Goal: Task Accomplishment & Management: Use online tool/utility

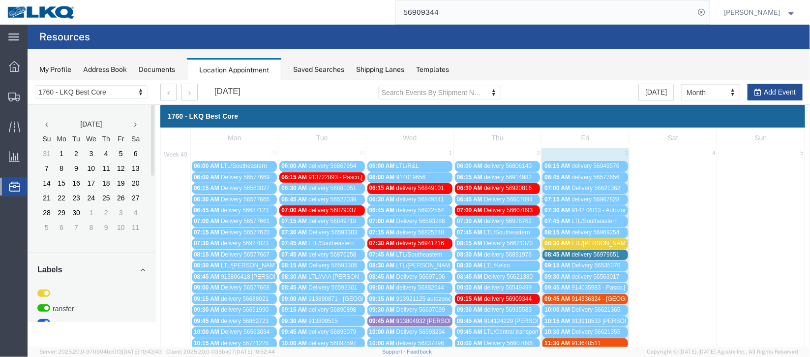
scroll to position [73, 0]
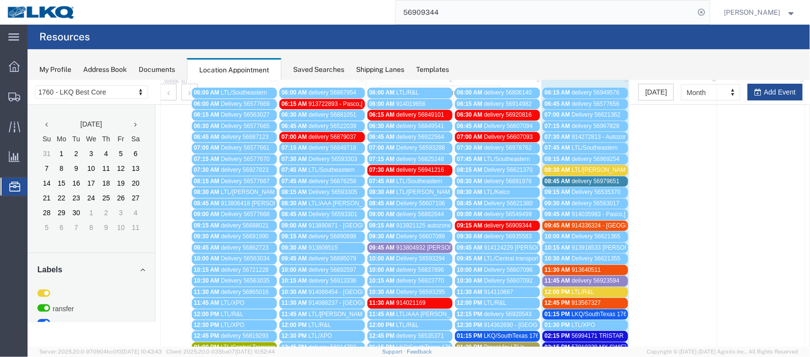
click at [588, 221] on span "914336324 - [GEOGRAPHIC_DATA], [GEOGRAPHIC_DATA] - truck 1 - [PERSON_NAME] frei…" at bounding box center [697, 224] width 253 height 7
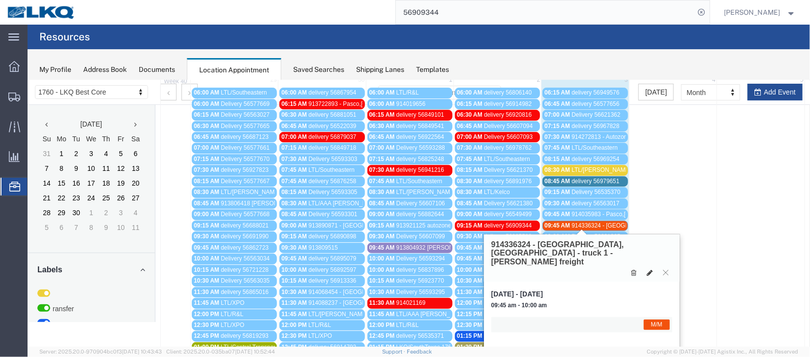
click at [648, 268] on icon at bounding box center [649, 271] width 6 height 7
select select "1"
select select "24"
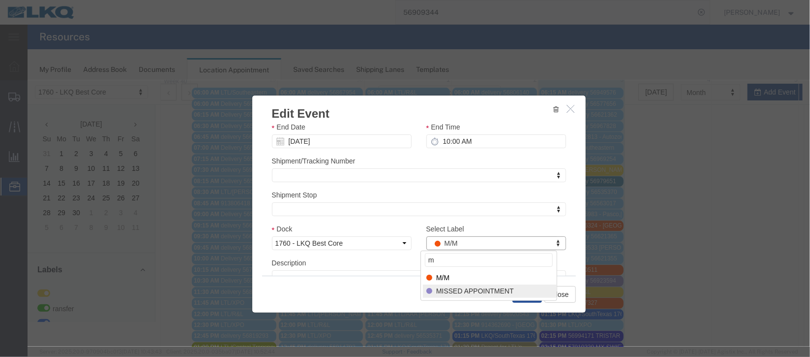
type input "m"
select select "100"
click at [532, 293] on button "Save" at bounding box center [527, 293] width 30 height 17
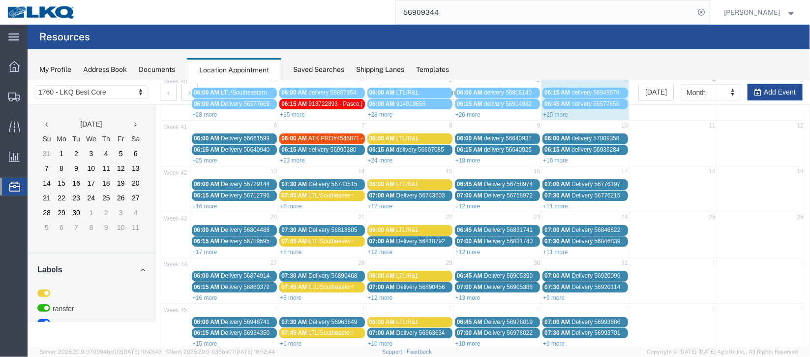
scroll to position [0, 0]
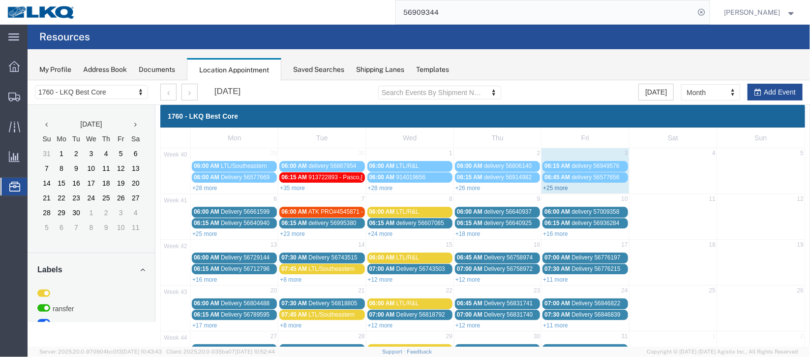
click at [551, 188] on link "+25 more" at bounding box center [554, 187] width 25 height 7
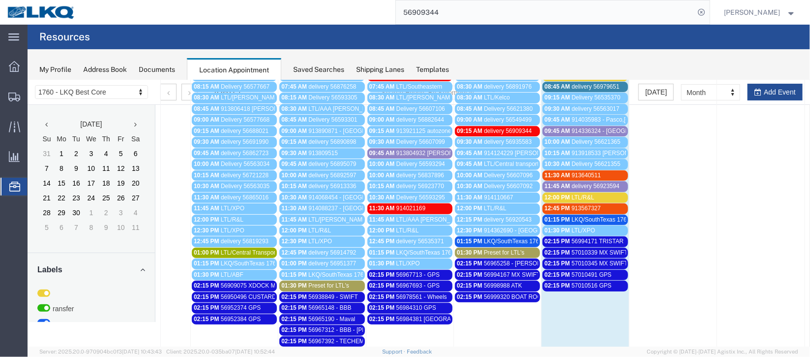
scroll to position [147, 0]
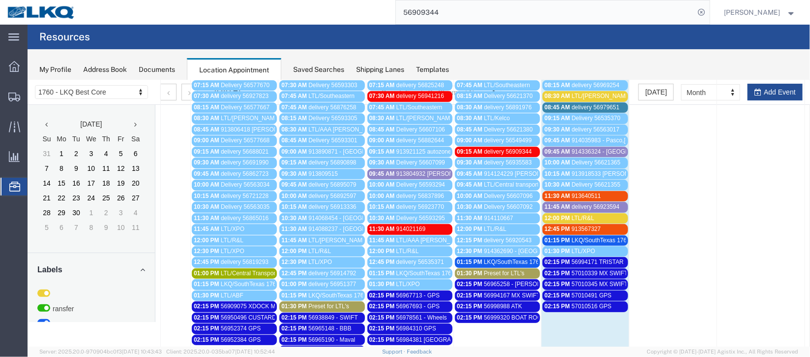
click at [598, 203] on span "delivery 56923594" at bounding box center [595, 206] width 48 height 7
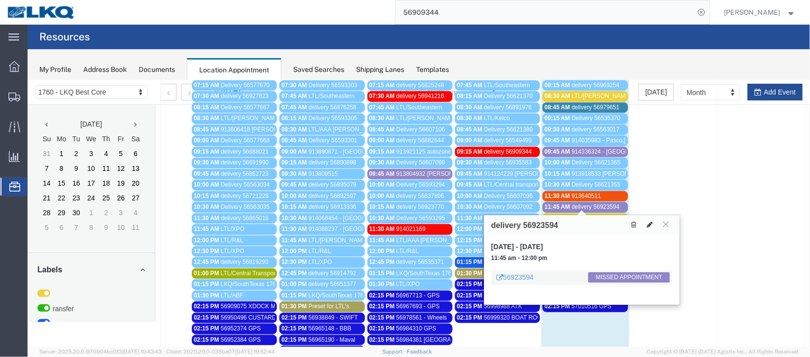
click at [650, 223] on icon at bounding box center [649, 223] width 6 height 7
select select "1"
select select "100"
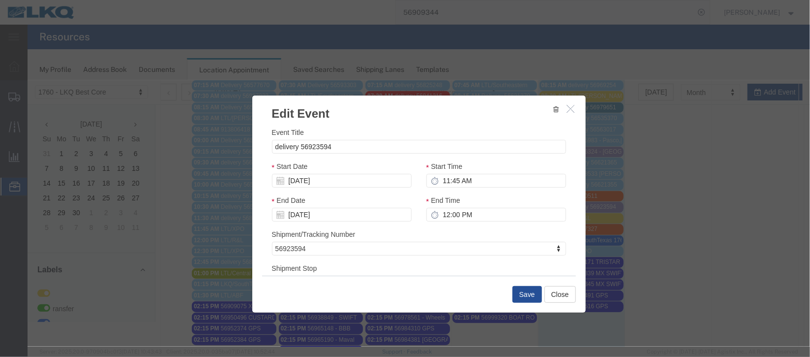
select select
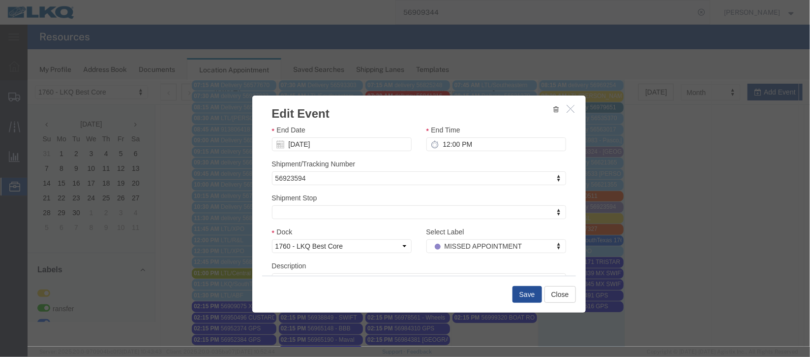
scroll to position [125, 0]
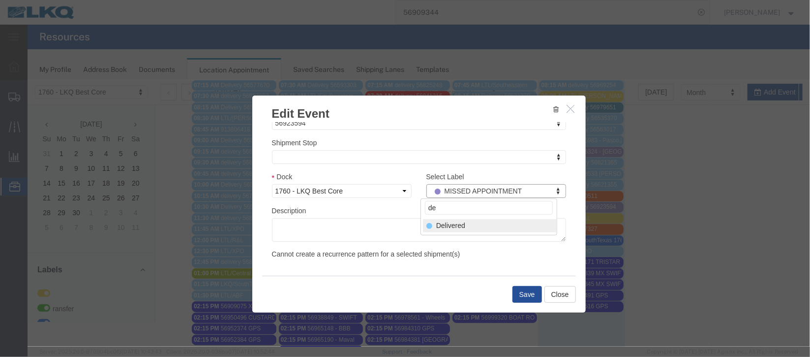
type input "de"
select select "40"
click at [530, 287] on button "Save" at bounding box center [527, 293] width 30 height 17
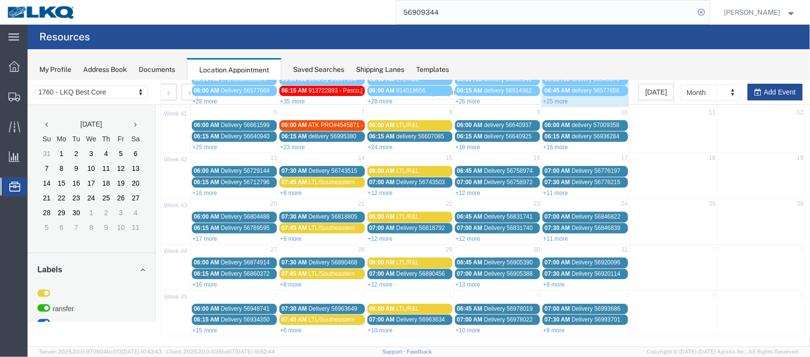
scroll to position [0, 0]
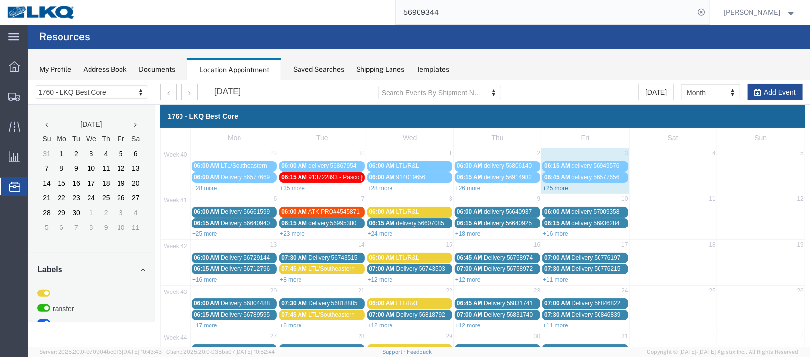
click at [553, 187] on link "+25 more" at bounding box center [554, 187] width 25 height 7
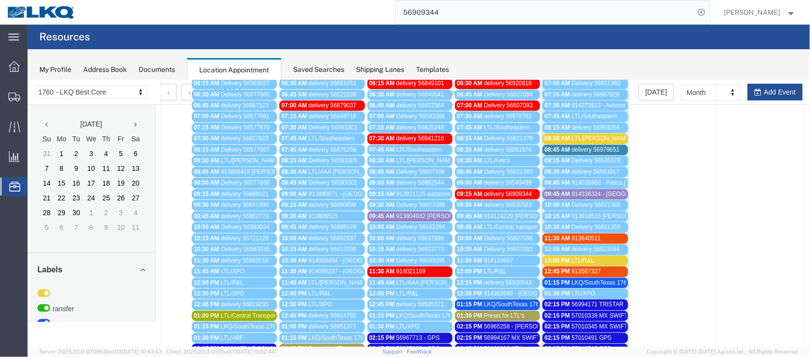
scroll to position [147, 0]
